Goal: Task Accomplishment & Management: Use online tool/utility

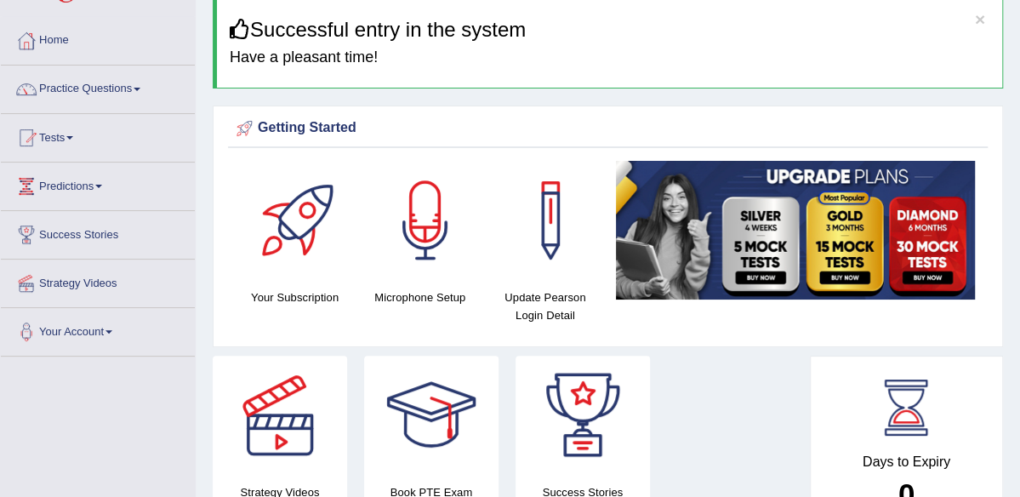
scroll to position [33, 0]
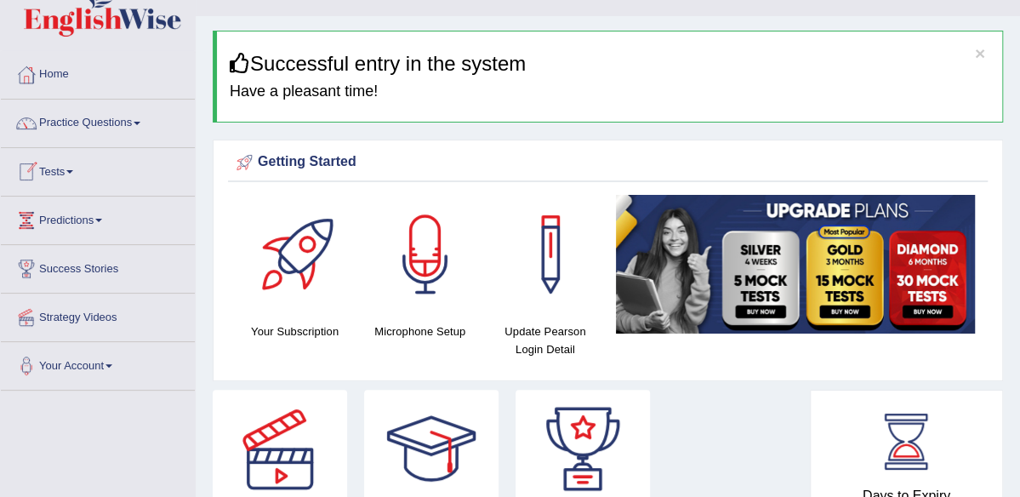
click at [70, 172] on link "Tests" at bounding box center [98, 169] width 194 height 43
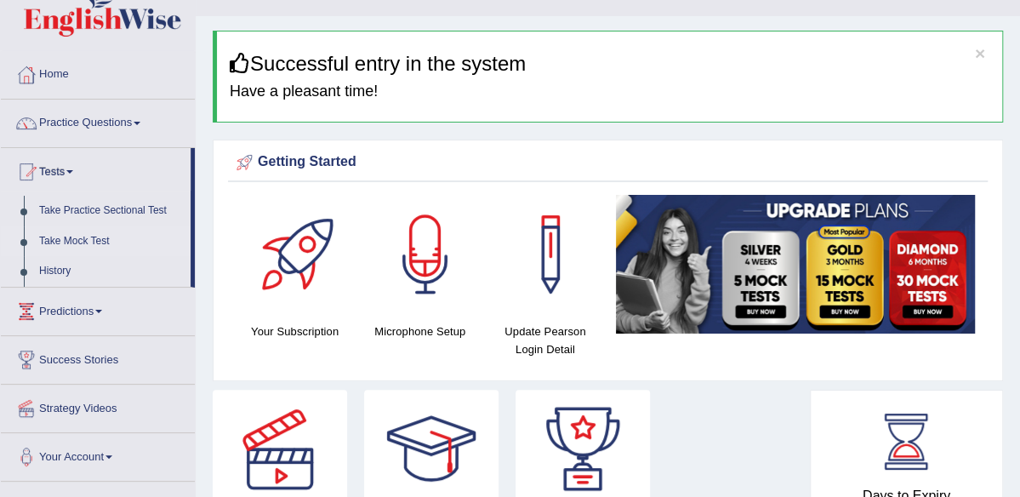
click at [84, 236] on link "Take Mock Test" at bounding box center [110, 241] width 159 height 31
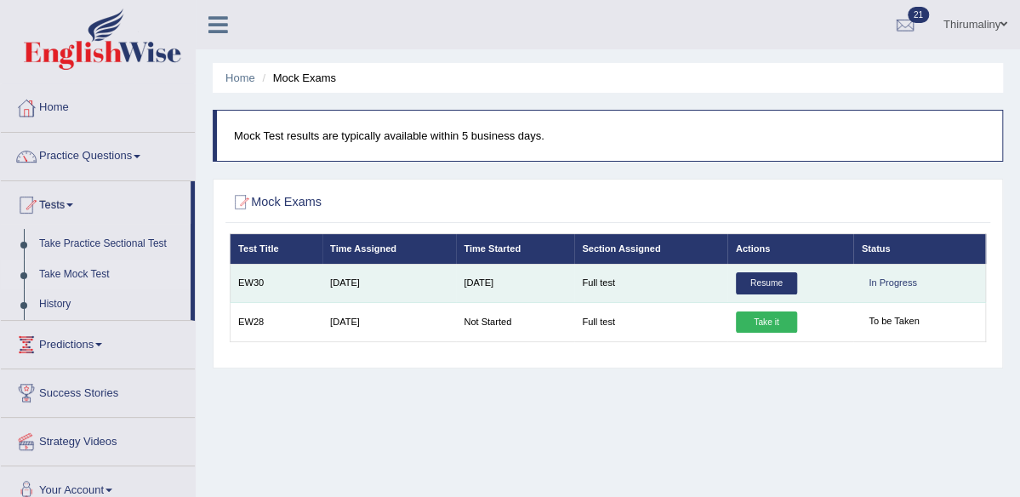
click at [759, 294] on link "Resume" at bounding box center [766, 283] width 61 height 22
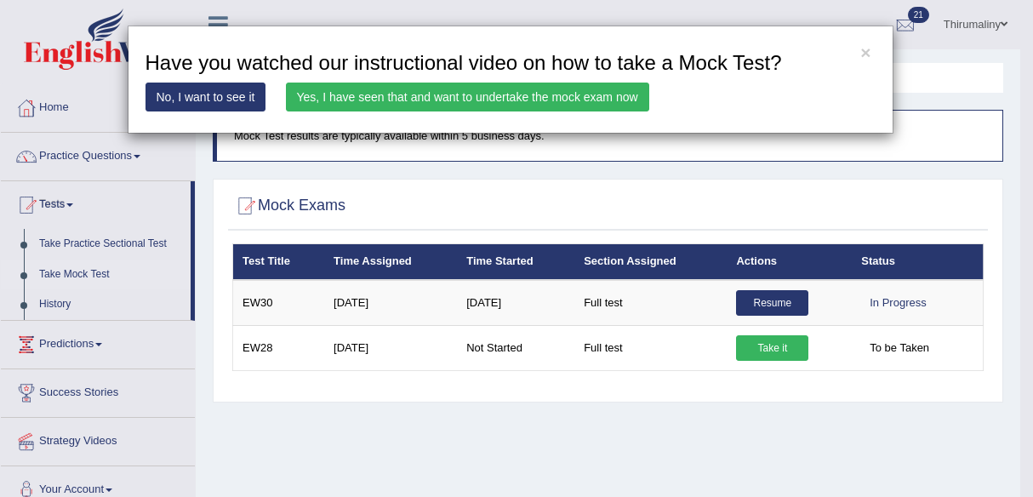
click at [413, 93] on link "Yes, I have seen that and want to undertake the mock exam now" at bounding box center [467, 97] width 363 height 29
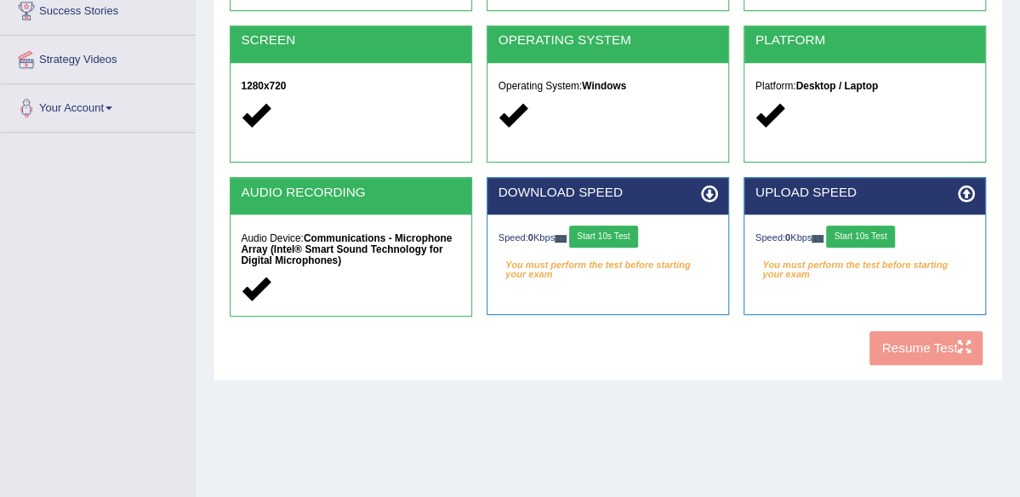
scroll to position [306, 0]
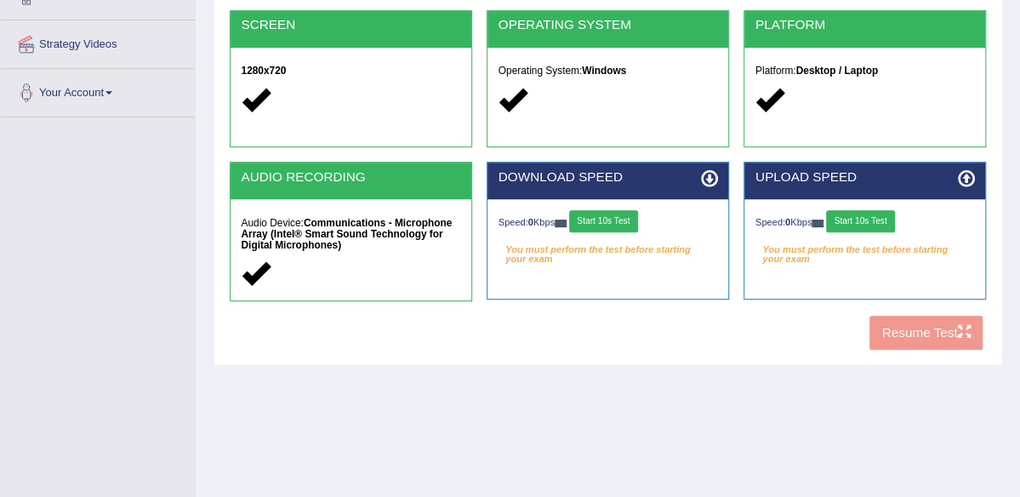
click at [614, 232] on button "Start 10s Test" at bounding box center [603, 221] width 69 height 22
click at [895, 232] on button "Start 10s Test" at bounding box center [860, 221] width 69 height 22
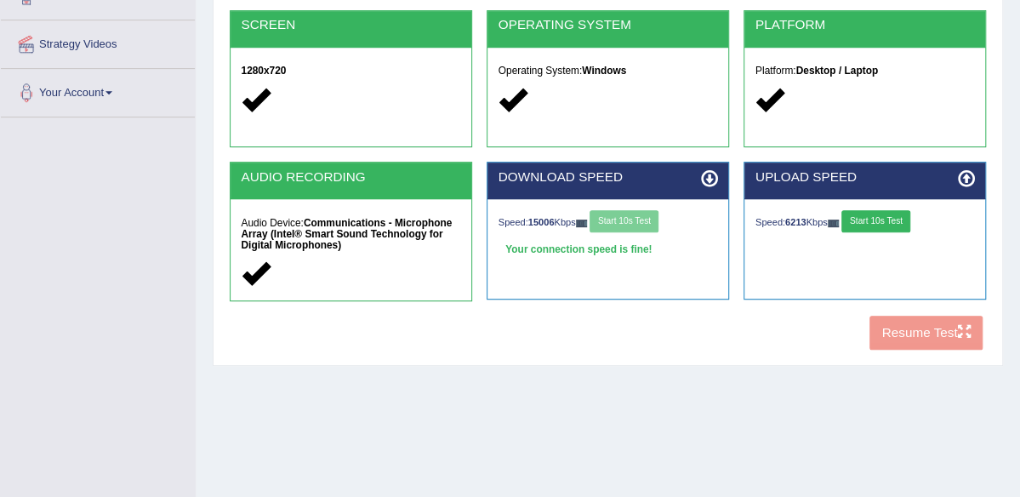
click at [899, 357] on div "COOKIES Cookies Enabled JAVASCRIPT Javascript Enabled BROWSER Browser: Chrome S…" at bounding box center [607, 107] width 764 height 499
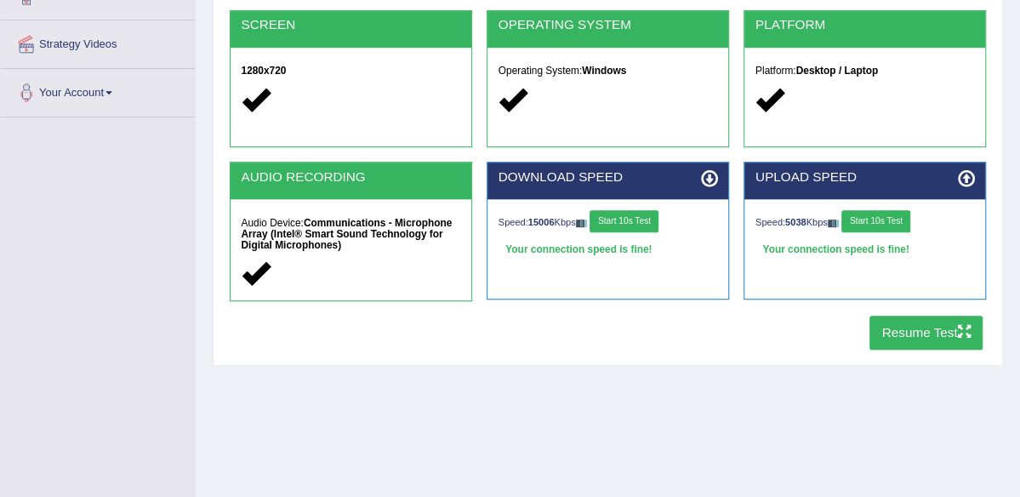
click at [899, 349] on button "Resume Test" at bounding box center [925, 332] width 113 height 33
